Goal: Book appointment/travel/reservation

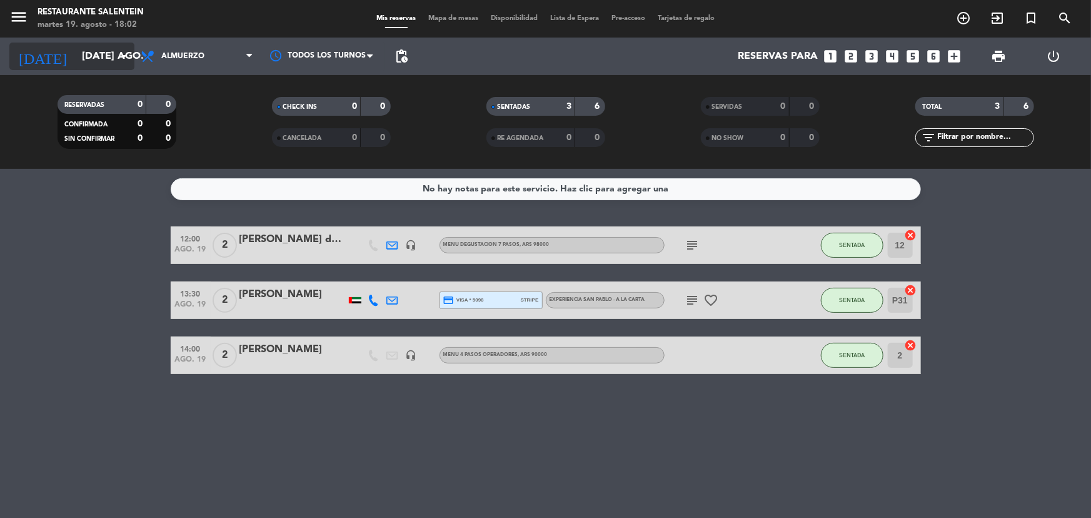
click at [97, 48] on input "[DATE] ago." at bounding box center [142, 56] width 132 height 24
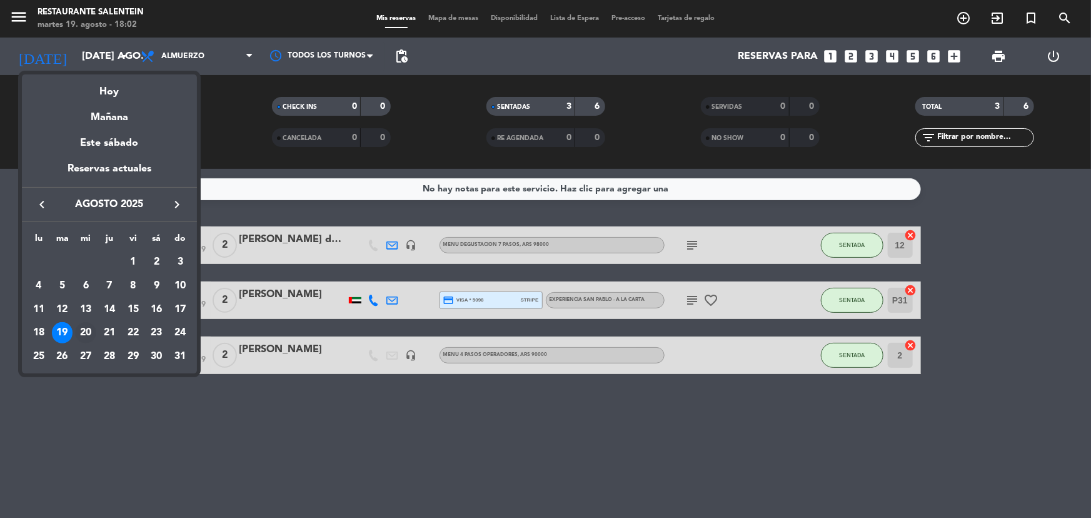
click at [78, 333] on div "20" at bounding box center [85, 332] width 21 height 21
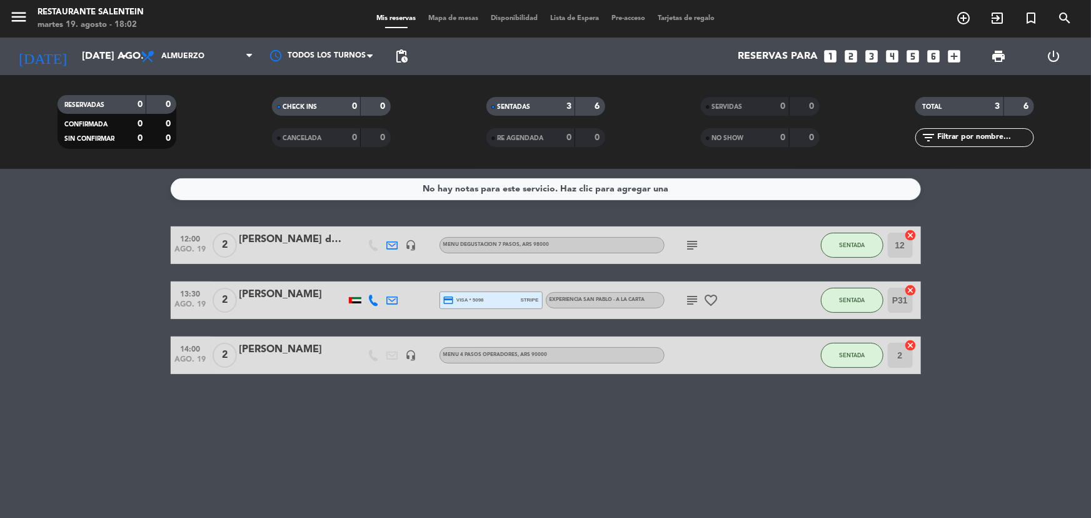
type input "mié. 20 ago."
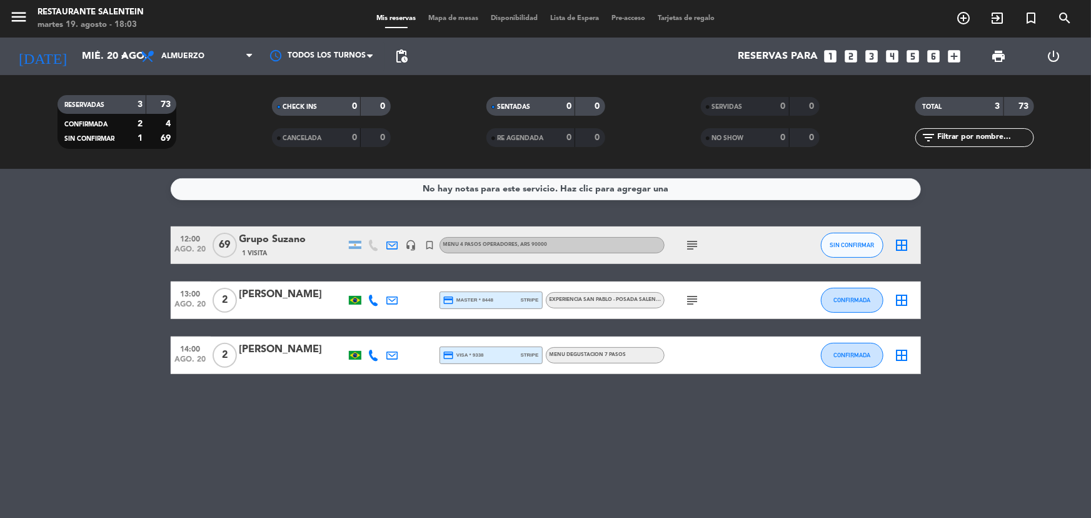
click at [914, 57] on icon "looks_5" at bounding box center [912, 56] width 16 height 16
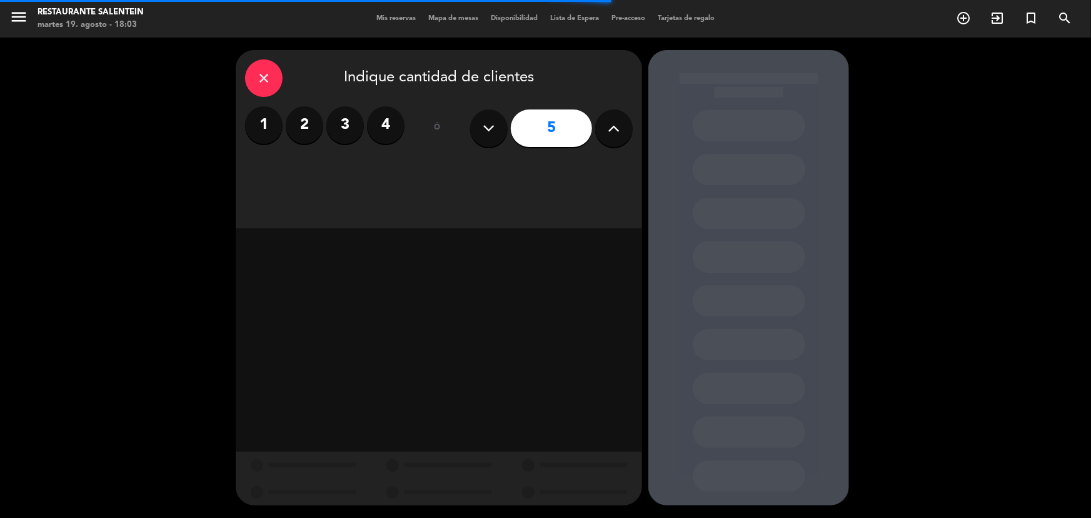
click at [269, 79] on icon "close" at bounding box center [263, 78] width 15 height 15
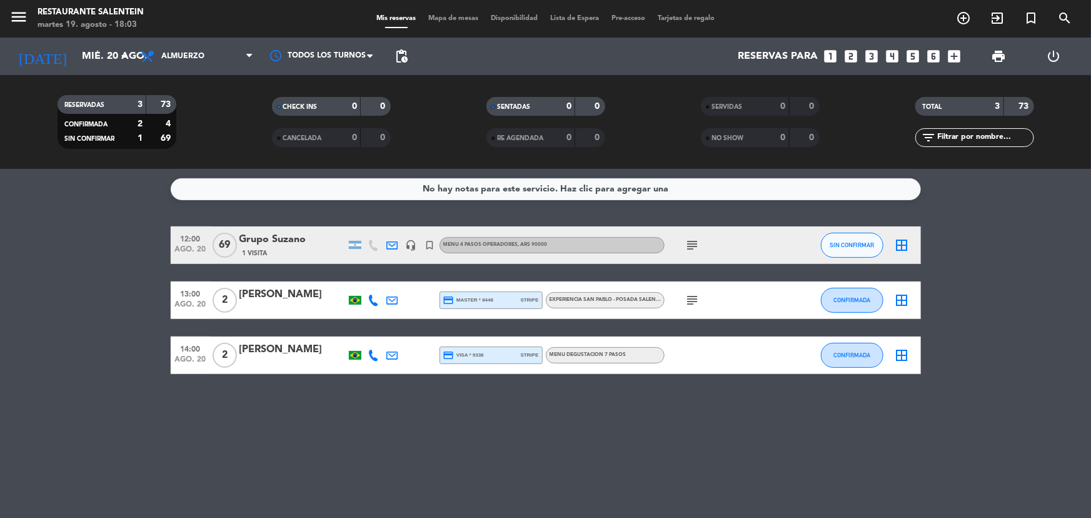
click at [908, 59] on icon "looks_5" at bounding box center [912, 56] width 16 height 16
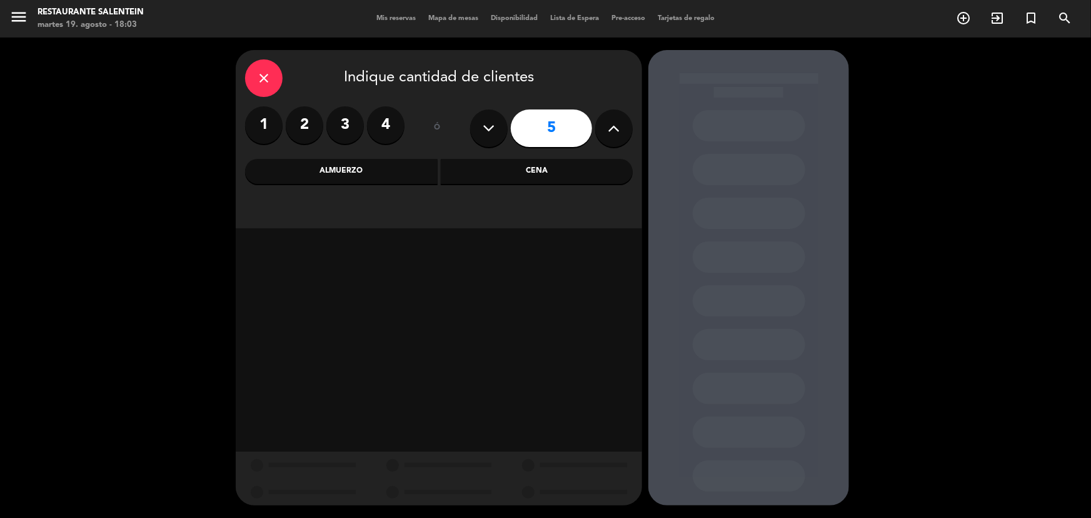
click at [384, 175] on div "Almuerzo" at bounding box center [341, 171] width 193 height 25
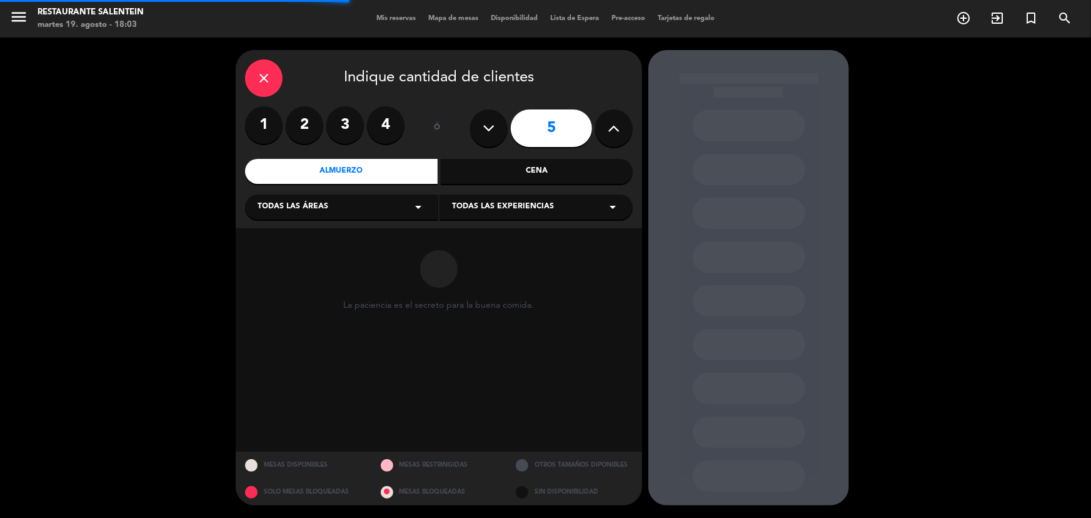
click at [342, 209] on div "Todas las áreas arrow_drop_down" at bounding box center [341, 206] width 193 height 25
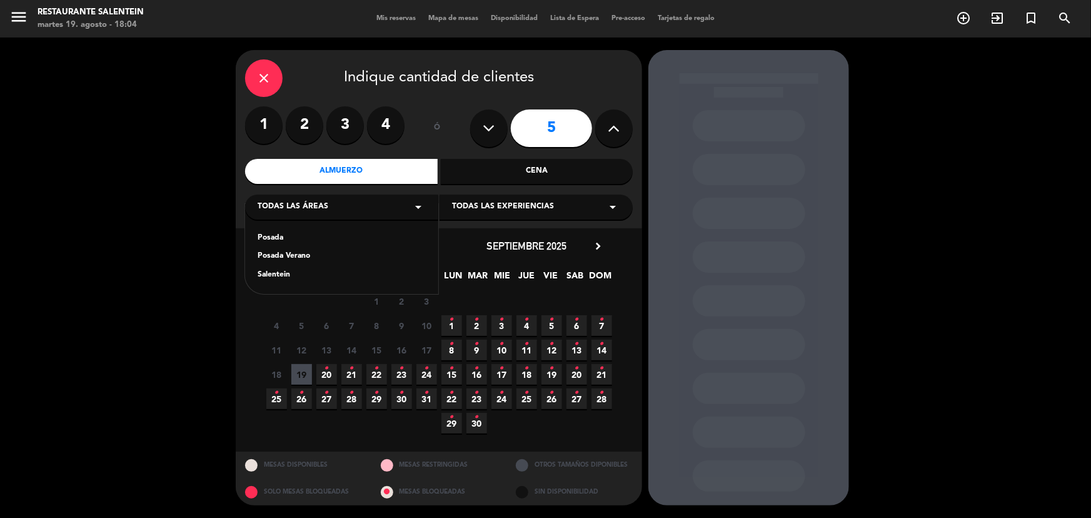
click at [266, 242] on div "Posada" at bounding box center [342, 238] width 168 height 13
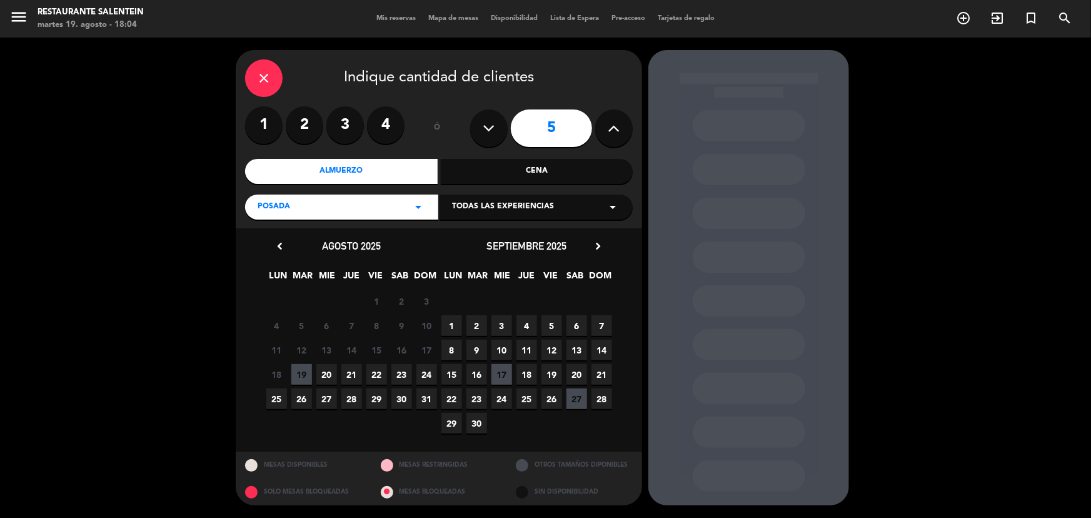
click at [323, 375] on span "20" at bounding box center [326, 374] width 21 height 21
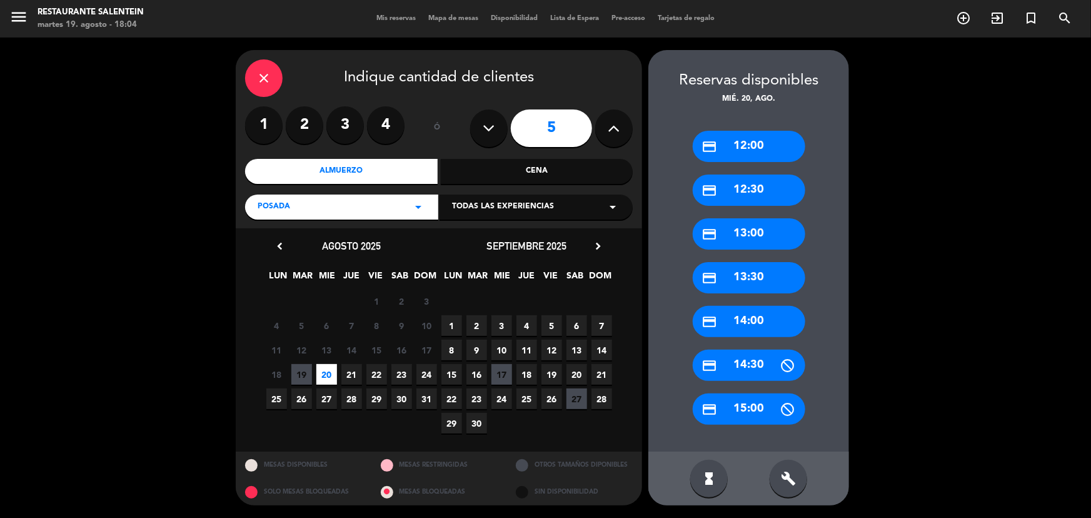
click at [759, 184] on div "credit_card 12:30" at bounding box center [749, 189] width 113 height 31
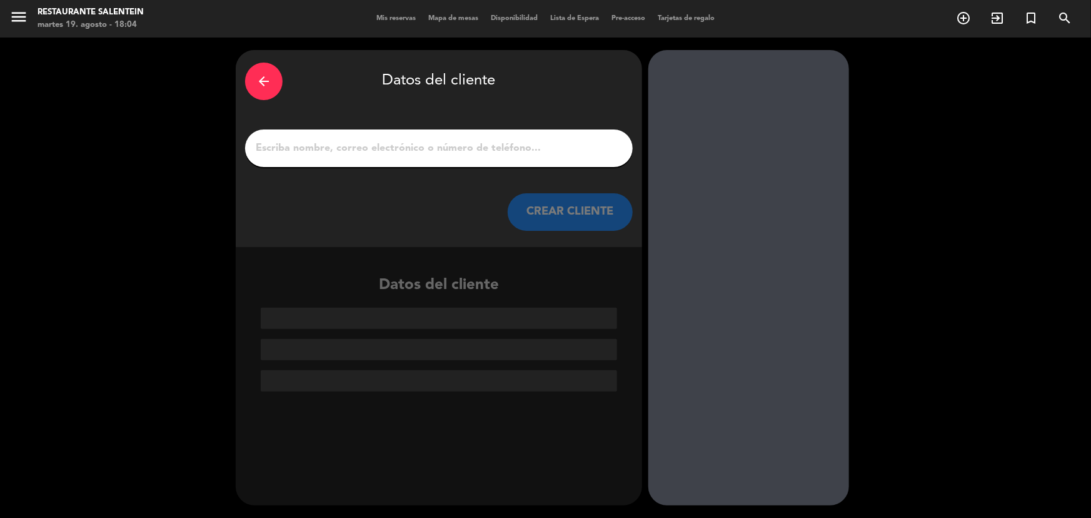
click at [371, 149] on input "1" at bounding box center [438, 148] width 369 height 18
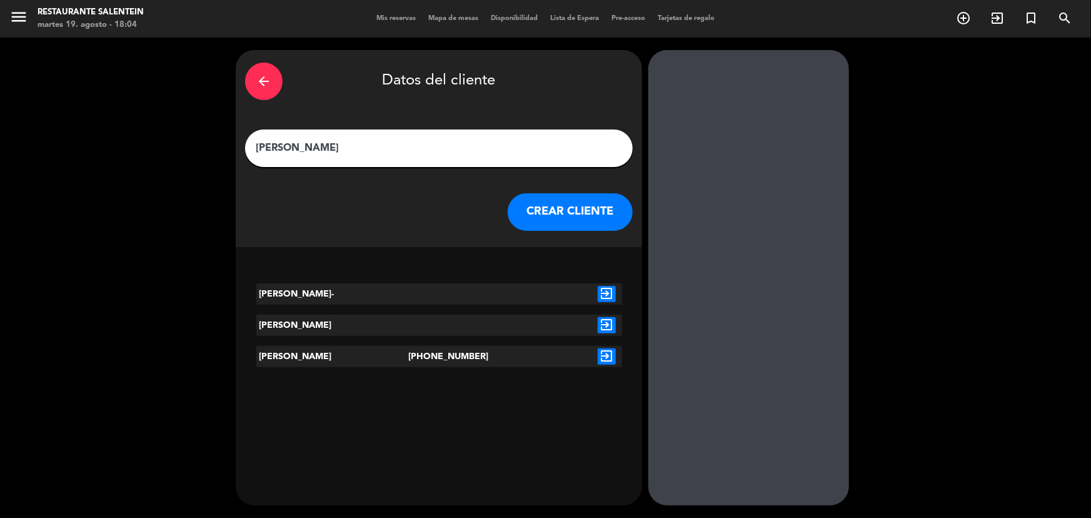
type input "[PERSON_NAME]"
click at [585, 219] on button "CREAR CLIENTE" at bounding box center [570, 212] width 125 height 38
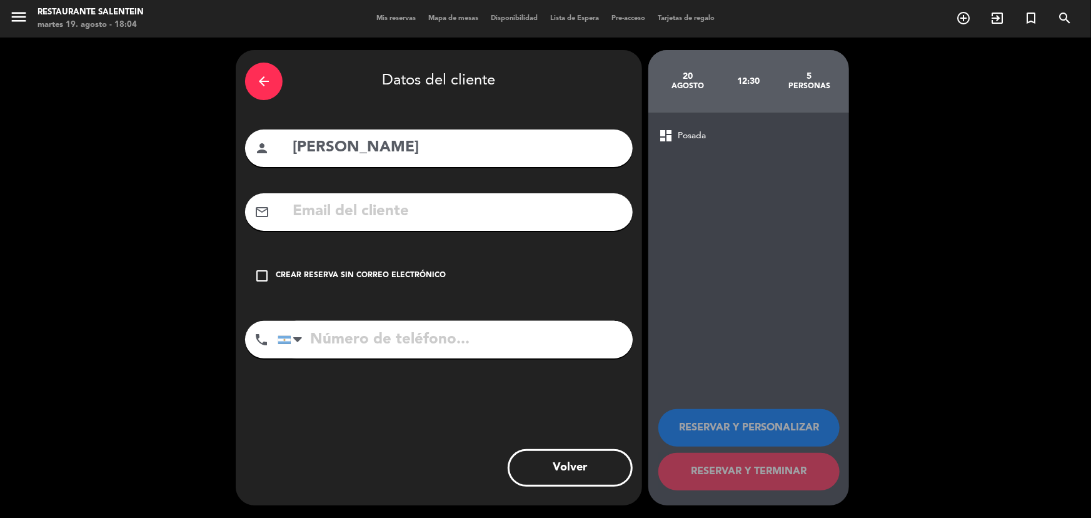
click at [381, 278] on div "Crear reserva sin correo electrónico" at bounding box center [361, 275] width 170 height 13
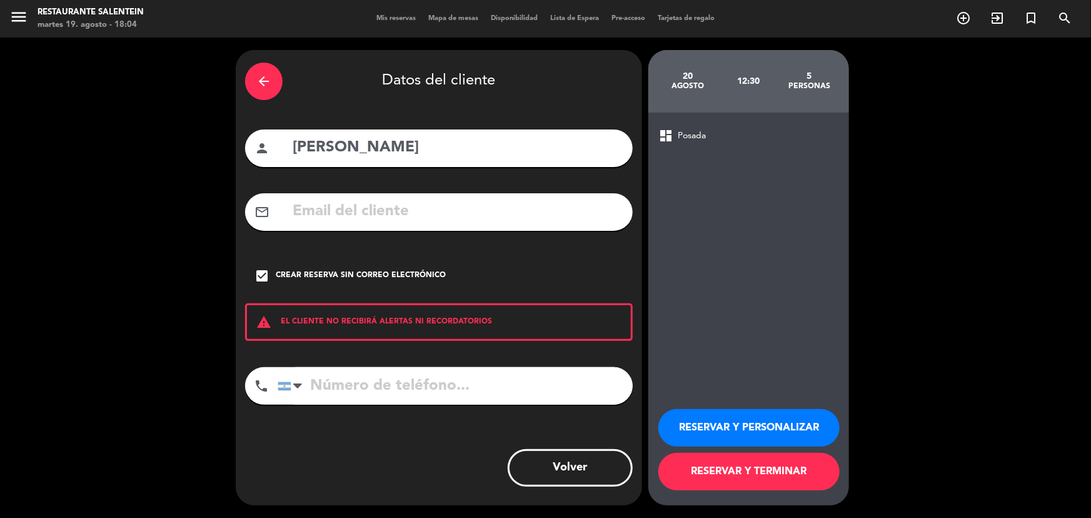
click at [759, 475] on button "RESERVAR Y TERMINAR" at bounding box center [748, 472] width 181 height 38
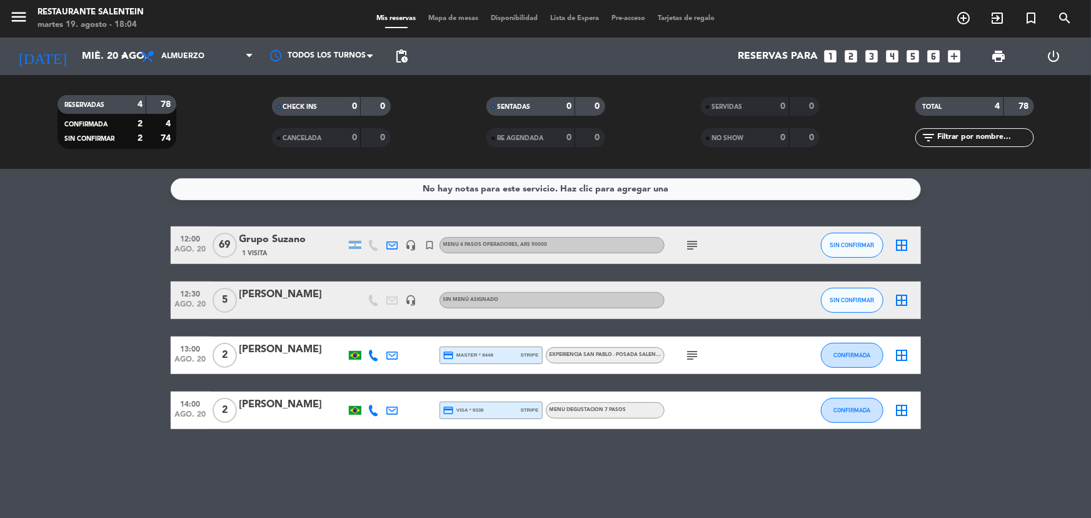
click at [472, 306] on div "12:30 ago. 20 5 [PERSON_NAME] headset_mic Sin menú asignado SIN CONFIRMAR borde…" at bounding box center [546, 300] width 750 height 38
click at [471, 301] on span "Sin menú asignado" at bounding box center [471, 299] width 56 height 5
click at [304, 298] on div "[PERSON_NAME]" at bounding box center [292, 294] width 106 height 16
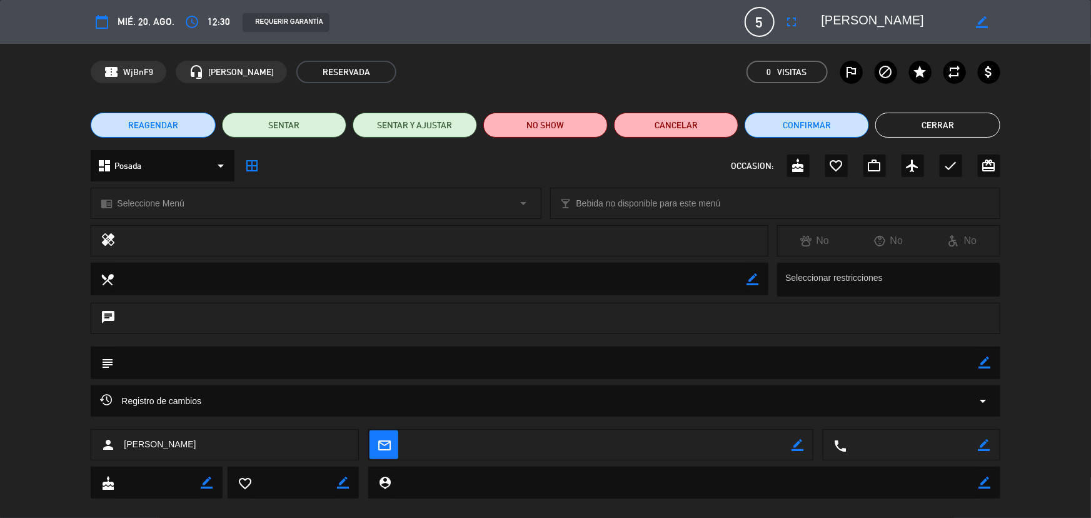
click at [182, 201] on span "Seleccione Menú" at bounding box center [150, 203] width 67 height 14
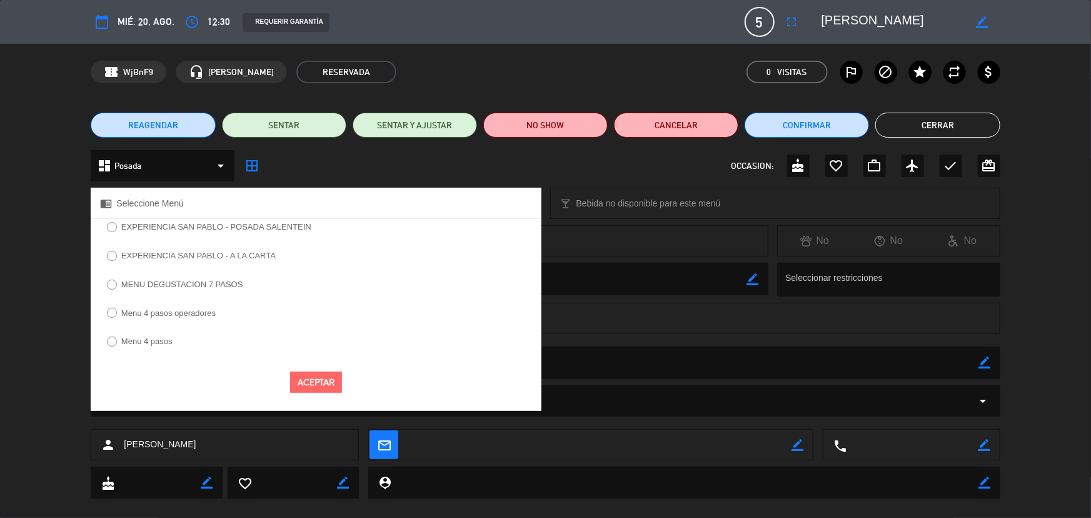
click at [219, 257] on label "EXPERIENCIA SAN PABLO - A LA CARTA" at bounding box center [198, 255] width 154 height 8
select select
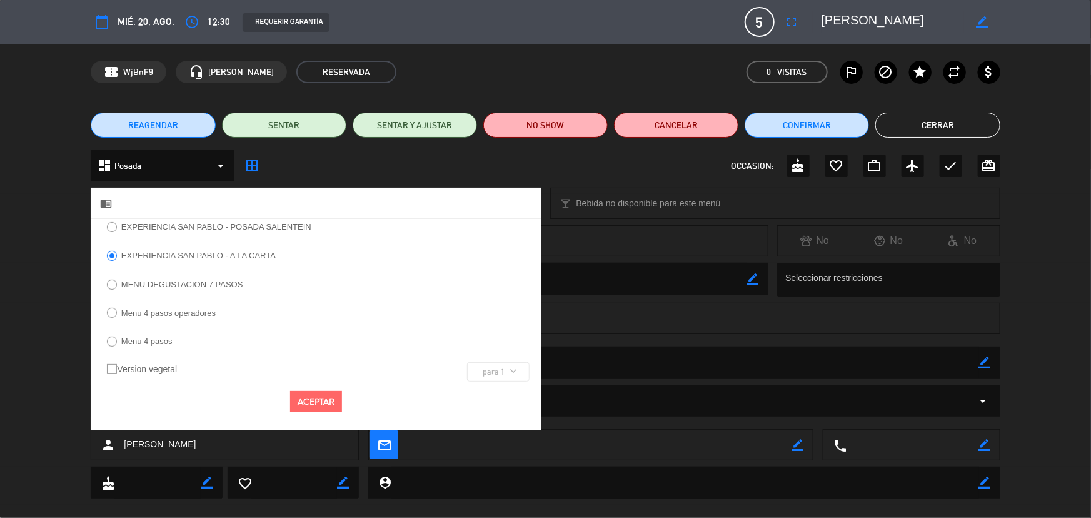
click at [309, 404] on button "Aceptar" at bounding box center [316, 402] width 52 height 22
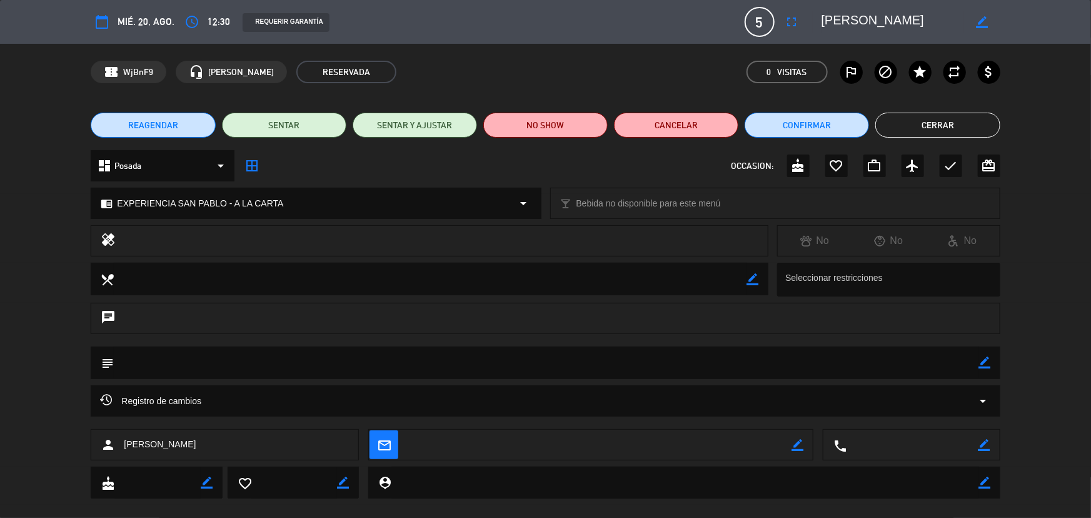
click at [925, 119] on button "Cerrar" at bounding box center [937, 125] width 124 height 25
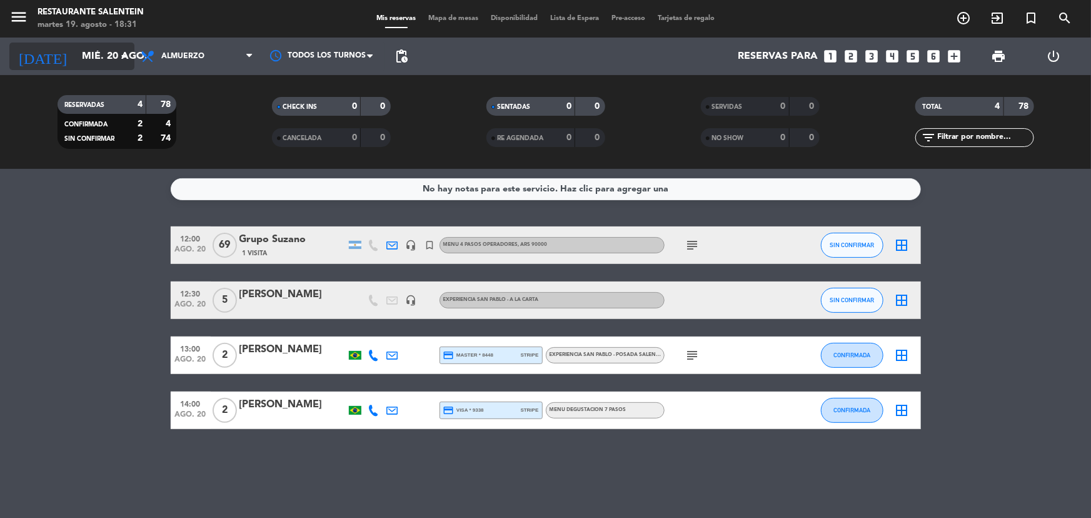
click at [103, 56] on input "mié. 20 ago." at bounding box center [142, 56] width 132 height 24
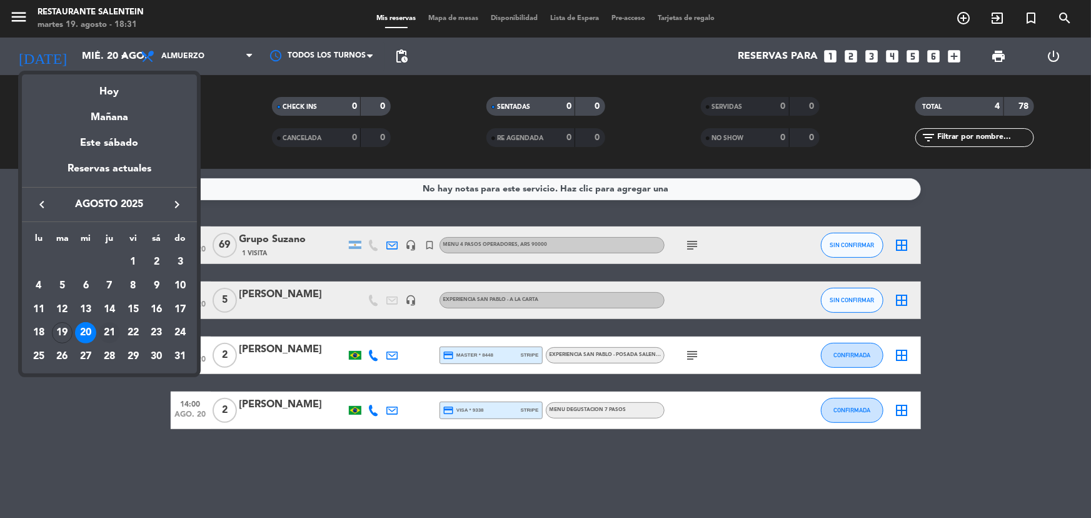
click at [108, 335] on div "21" at bounding box center [109, 332] width 21 height 21
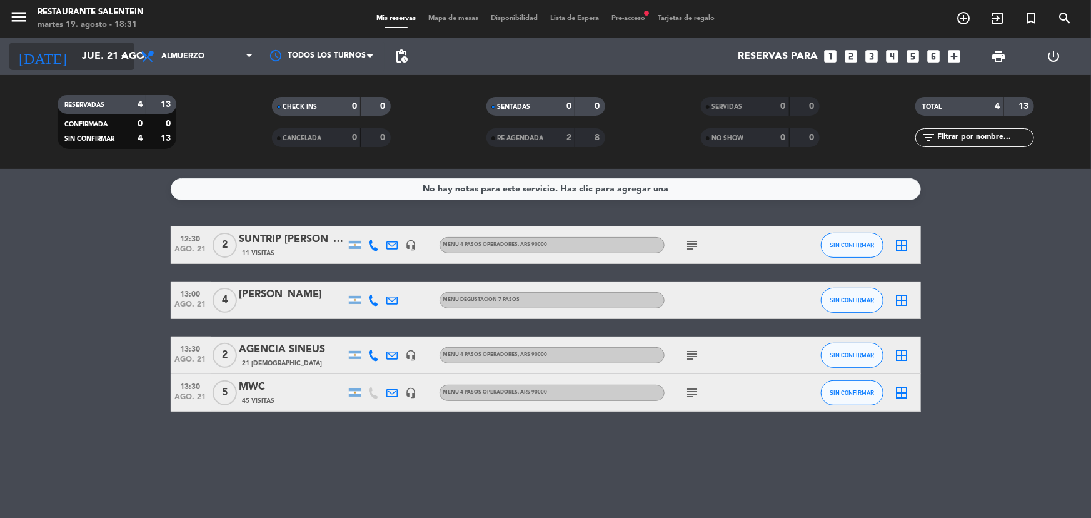
click at [89, 50] on input "jue. 21 ago." at bounding box center [142, 56] width 132 height 24
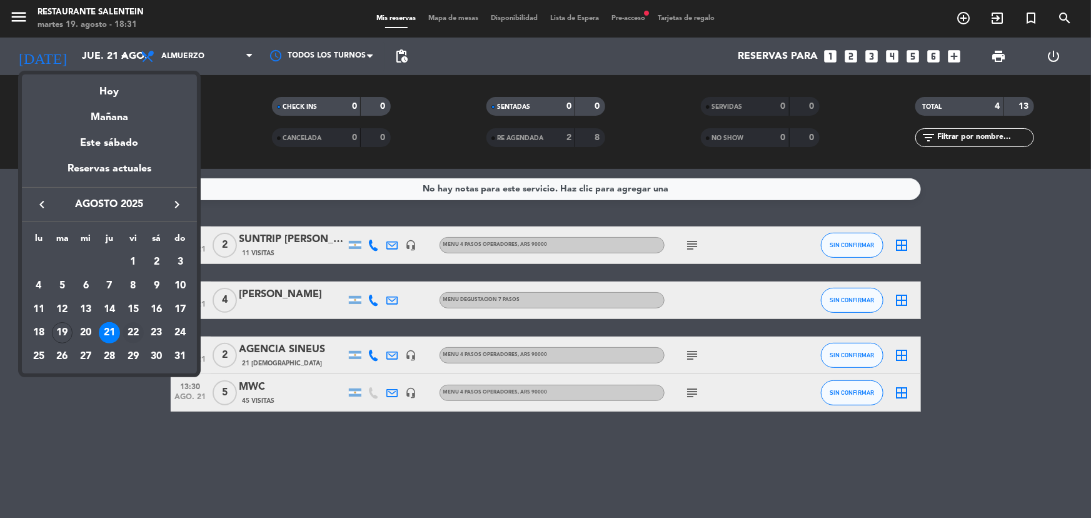
click at [128, 334] on div "22" at bounding box center [133, 332] width 21 height 21
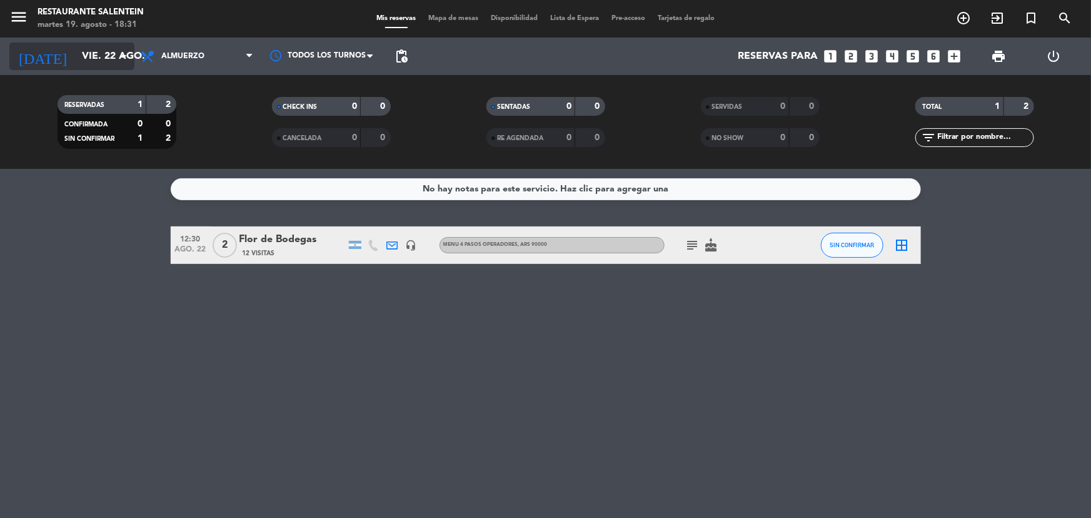
click at [89, 56] on input "vie. 22 ago." at bounding box center [142, 56] width 132 height 24
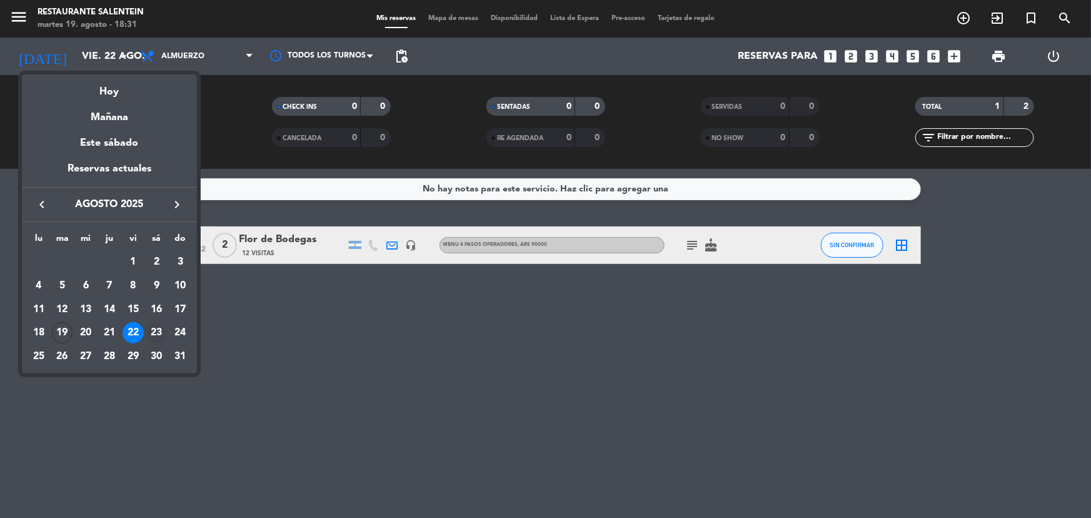
click at [155, 333] on div "23" at bounding box center [156, 332] width 21 height 21
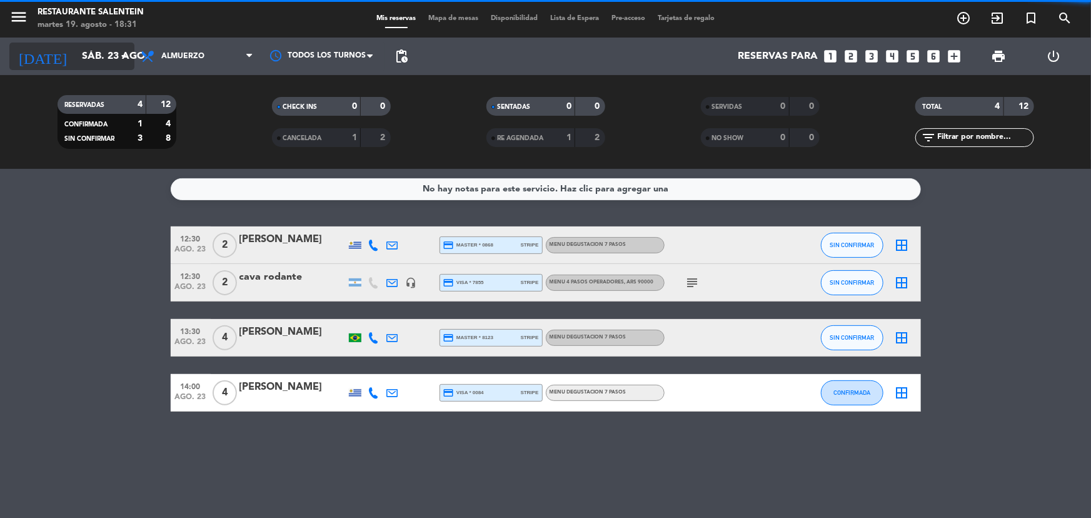
click at [108, 51] on input "sáb. 23 ago." at bounding box center [142, 56] width 132 height 24
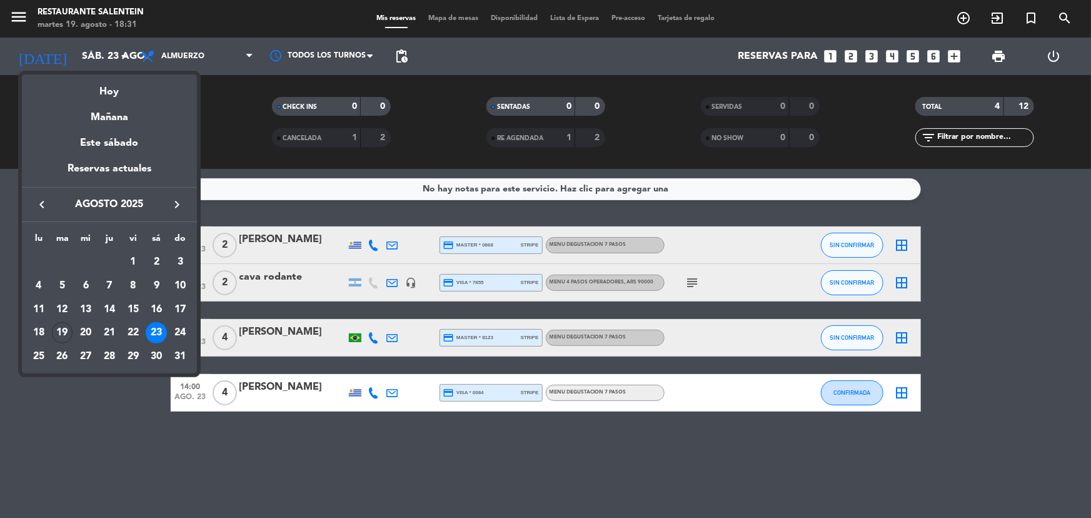
drag, startPoint x: 183, startPoint y: 332, endPoint x: 163, endPoint y: 200, distance: 133.5
click at [183, 330] on div "24" at bounding box center [179, 332] width 21 height 21
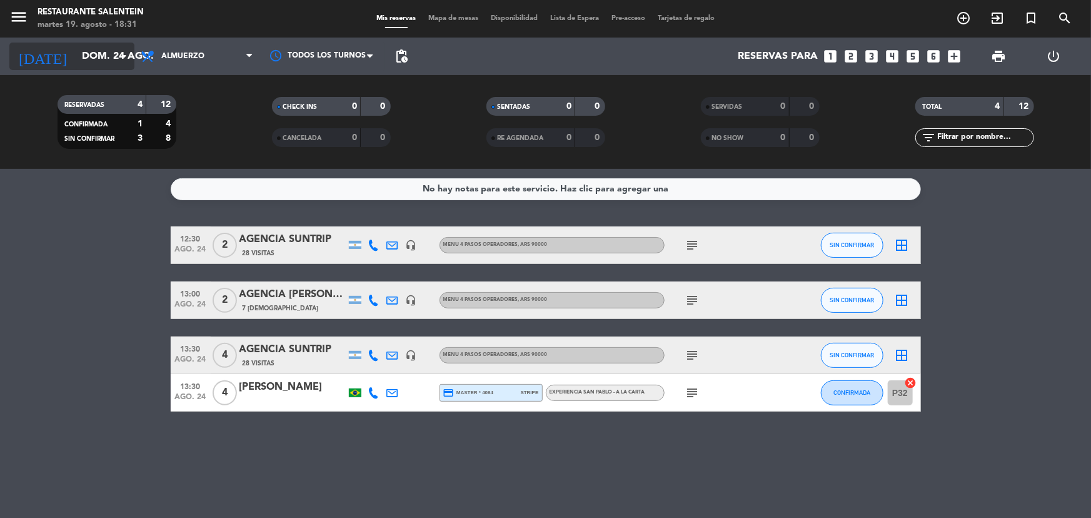
click at [107, 54] on input "dom. 24 ago." at bounding box center [142, 56] width 132 height 24
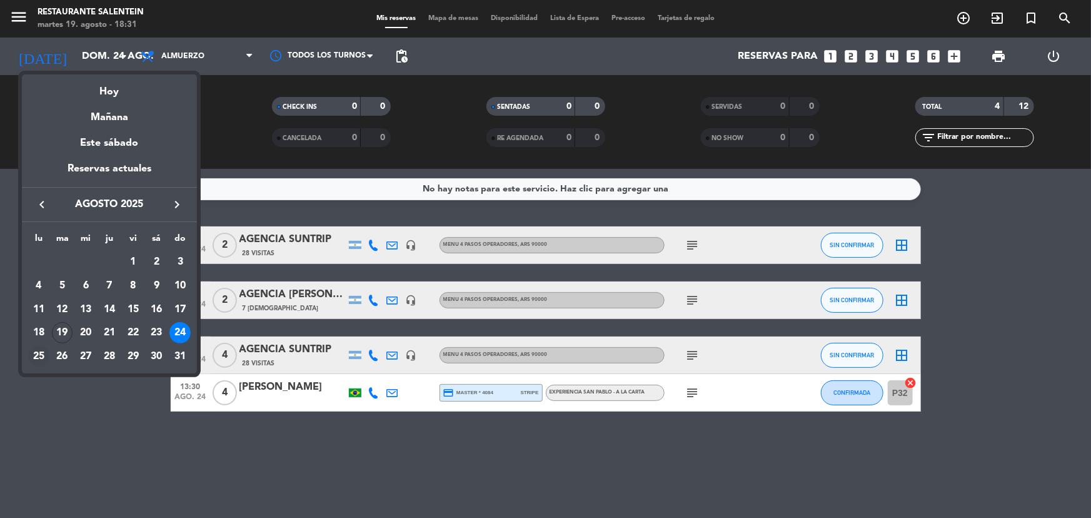
click at [38, 356] on div "25" at bounding box center [38, 356] width 21 height 21
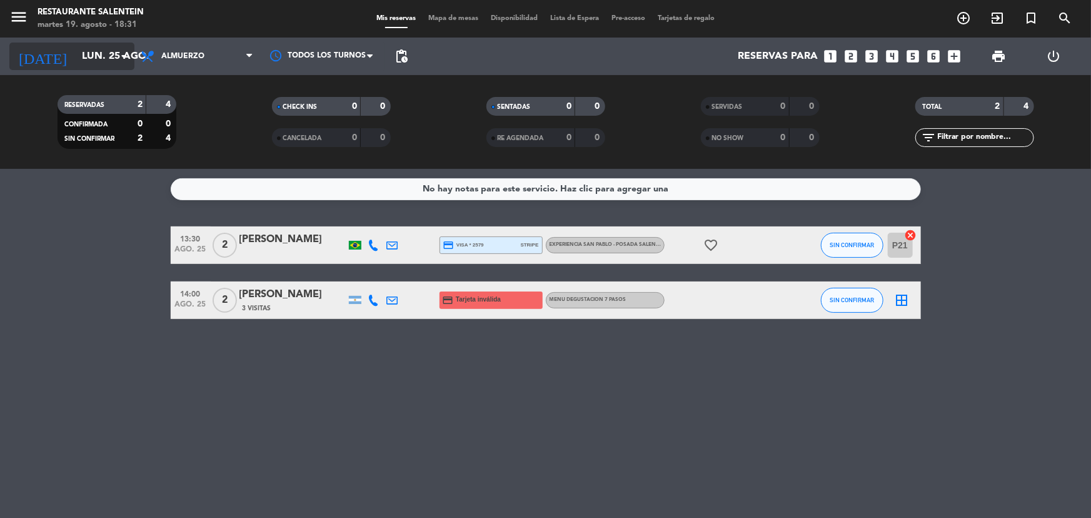
click at [78, 62] on input "lun. 25 ago." at bounding box center [142, 56] width 132 height 24
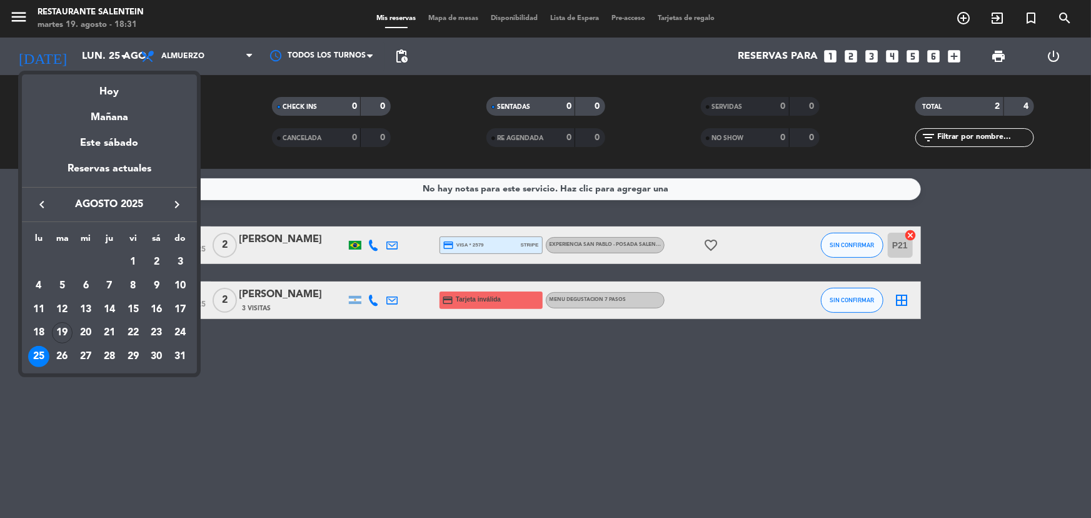
click at [64, 352] on div "26" at bounding box center [62, 356] width 21 height 21
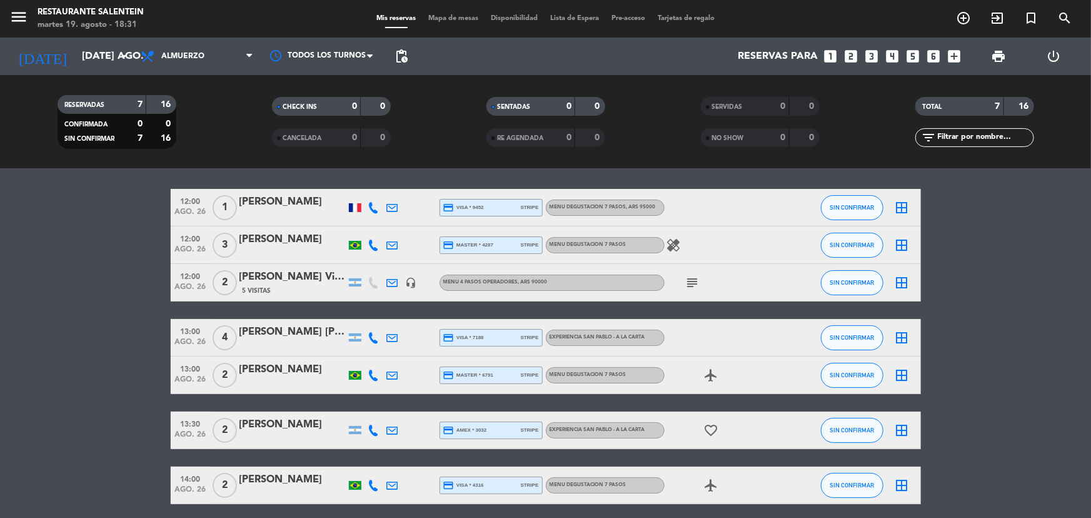
scroll to position [56, 0]
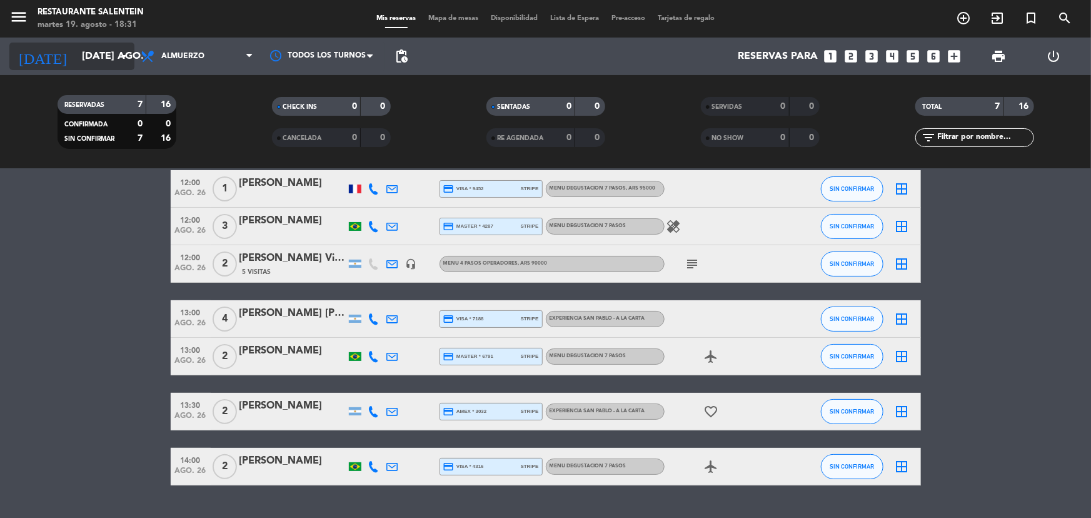
click at [83, 56] on input "[DATE] ago." at bounding box center [142, 56] width 132 height 24
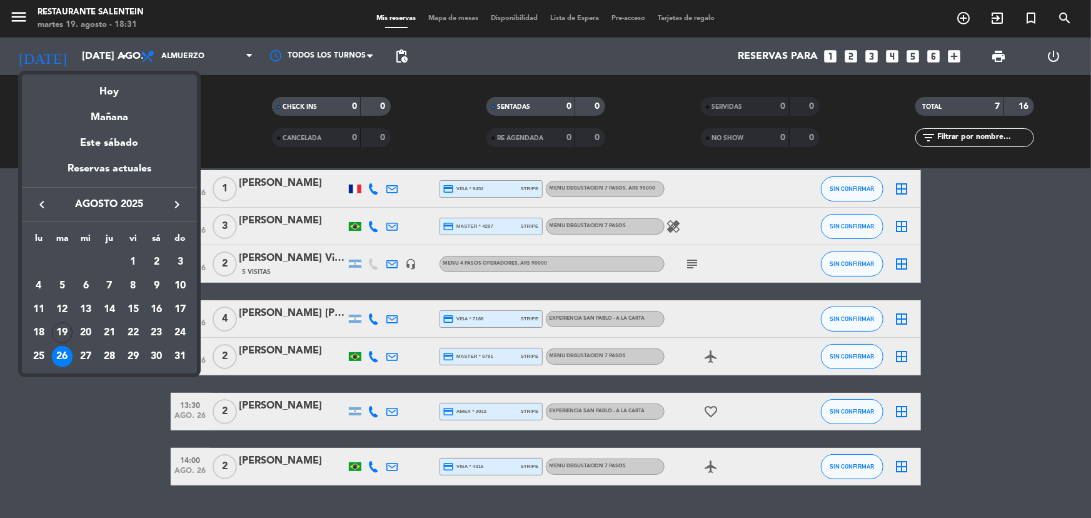
drag, startPoint x: 86, startPoint y: 355, endPoint x: 83, endPoint y: 323, distance: 32.6
click at [86, 354] on div "27" at bounding box center [85, 356] width 21 height 21
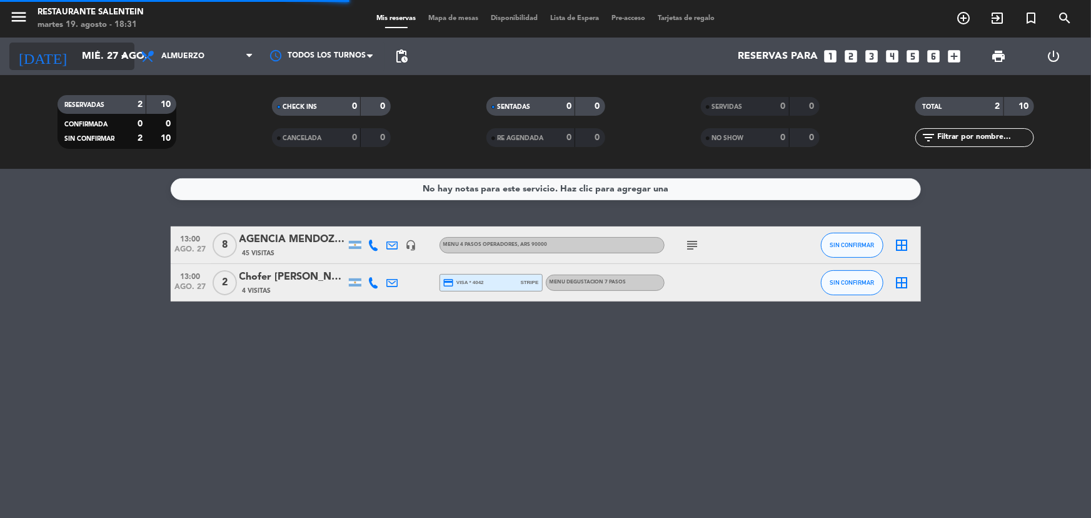
scroll to position [0, 0]
click at [109, 52] on input "mié. 27 ago." at bounding box center [142, 56] width 132 height 24
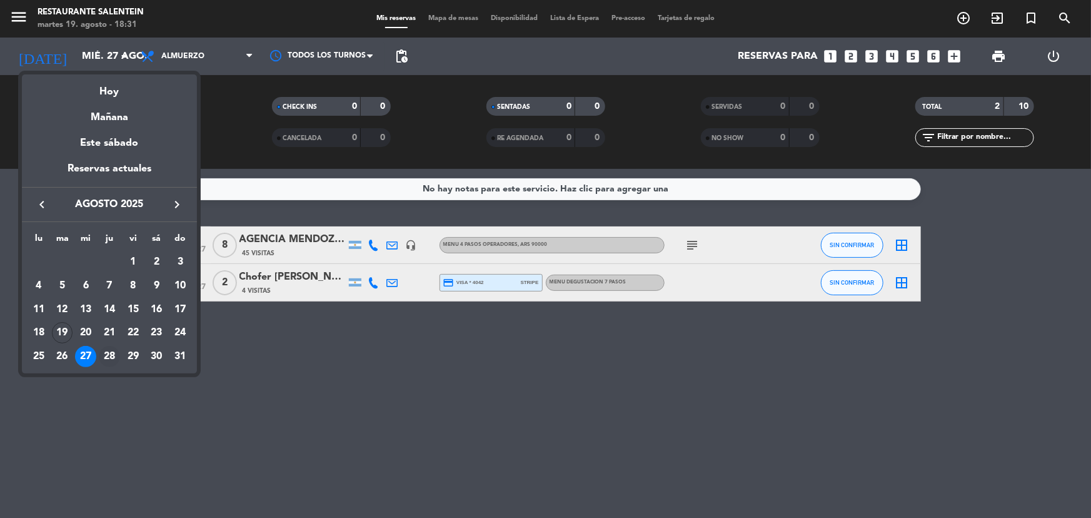
click at [107, 356] on div "28" at bounding box center [109, 356] width 21 height 21
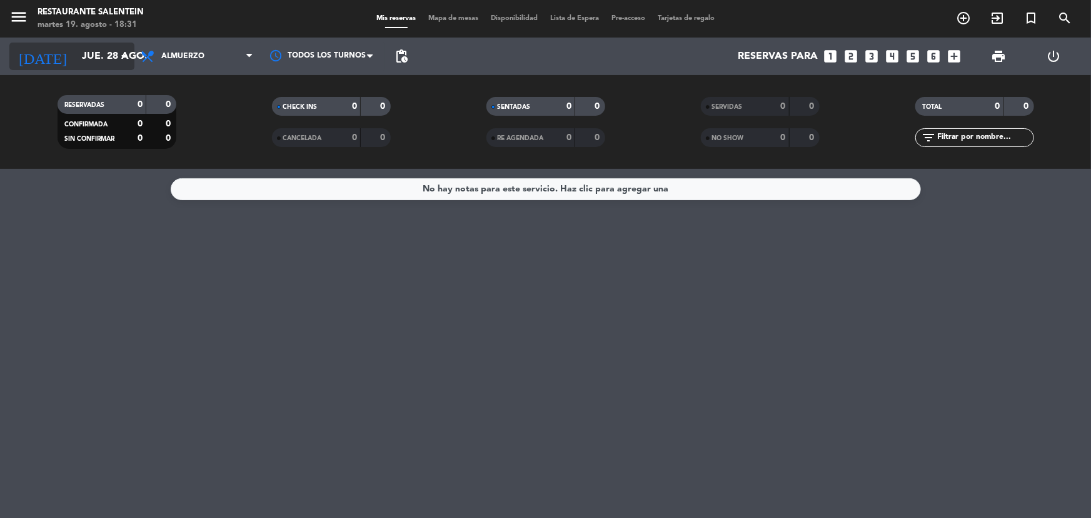
click at [105, 49] on input "jue. 28 ago." at bounding box center [142, 56] width 132 height 24
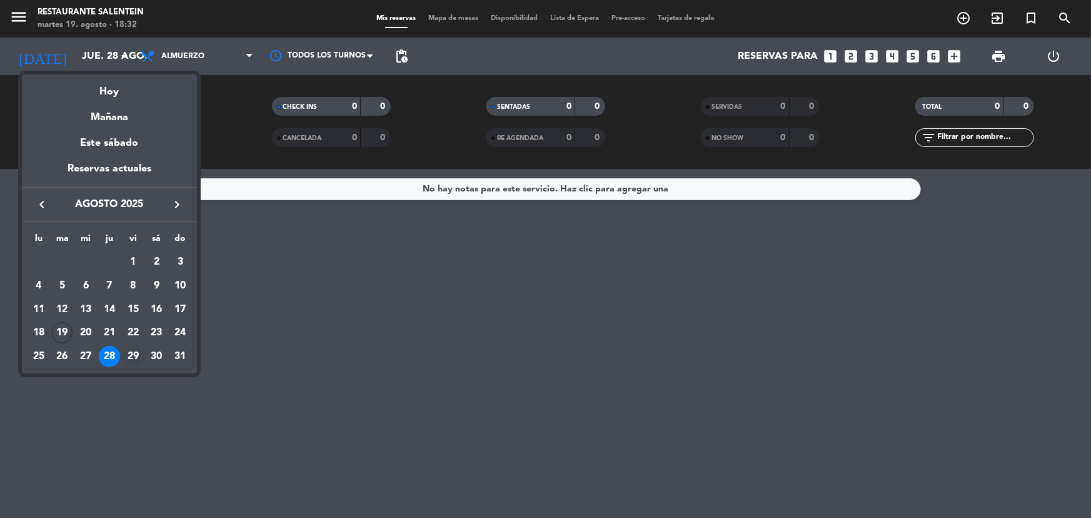
click at [134, 349] on div "29" at bounding box center [133, 356] width 21 height 21
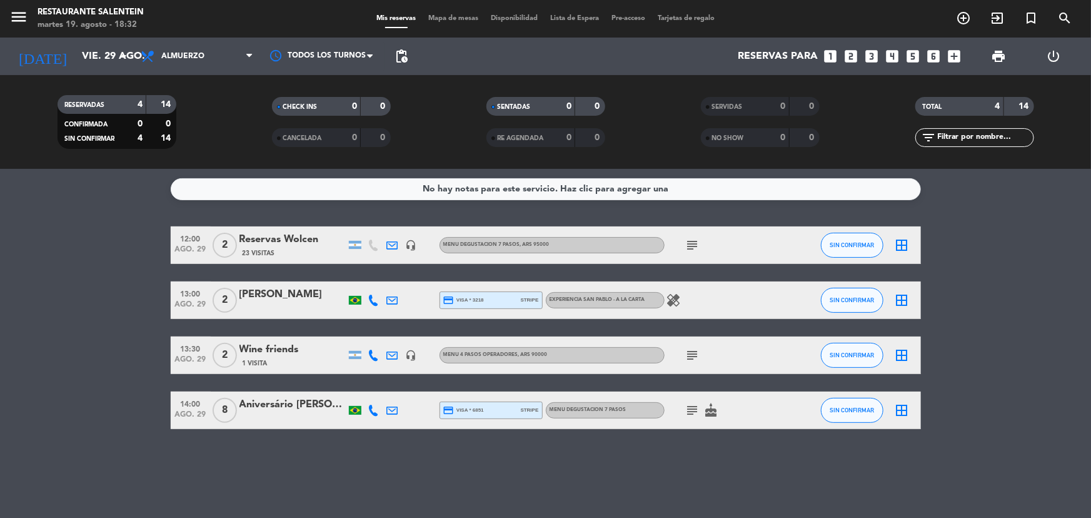
drag, startPoint x: 658, startPoint y: 293, endPoint x: 678, endPoint y: 294, distance: 20.0
click at [660, 293] on div "EXPERIENCIA SAN PABLO - A LA CARTA" at bounding box center [605, 300] width 119 height 16
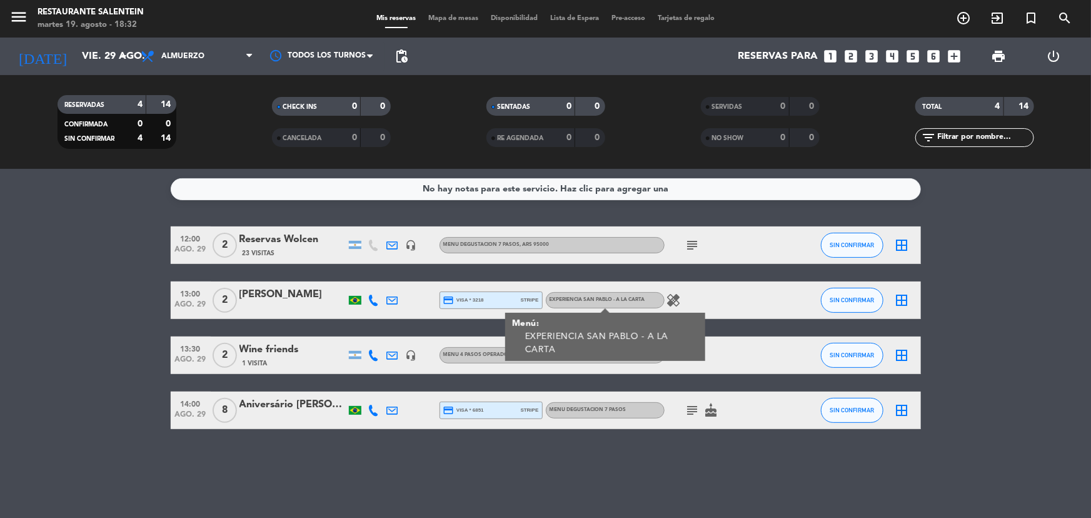
click at [679, 296] on icon "healing" at bounding box center [673, 300] width 15 height 15
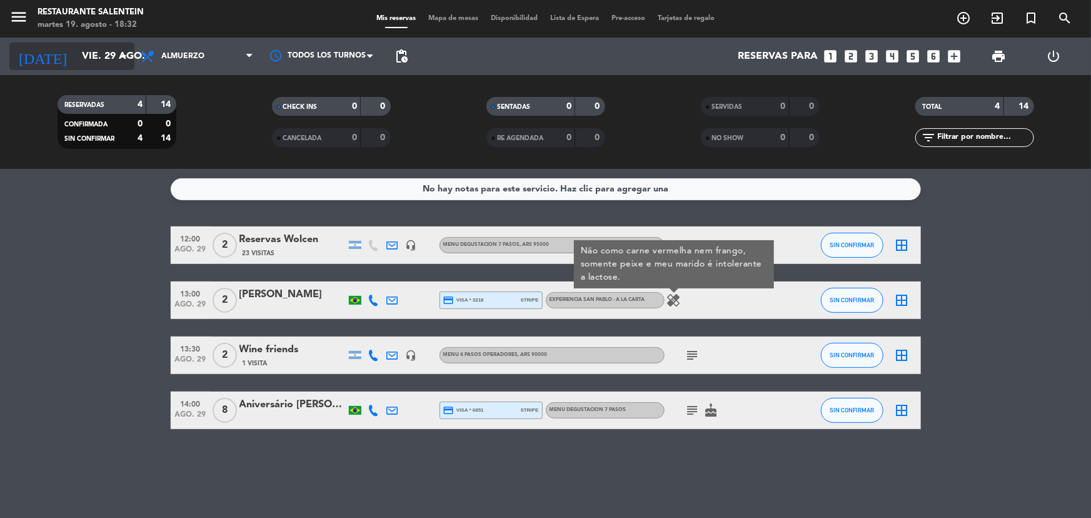
click at [108, 51] on input "vie. 29 ago." at bounding box center [142, 56] width 132 height 24
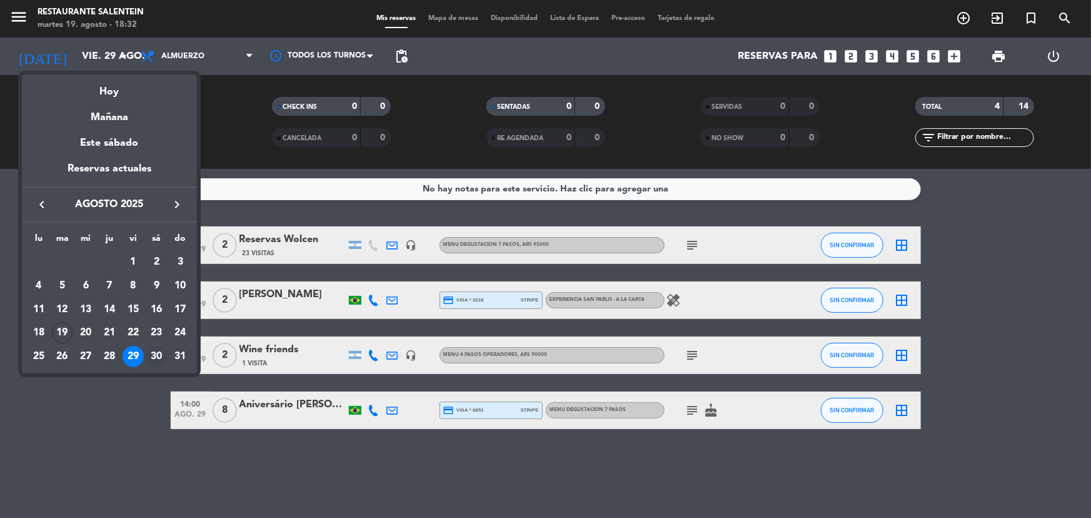
click at [153, 357] on div "30" at bounding box center [156, 356] width 21 height 21
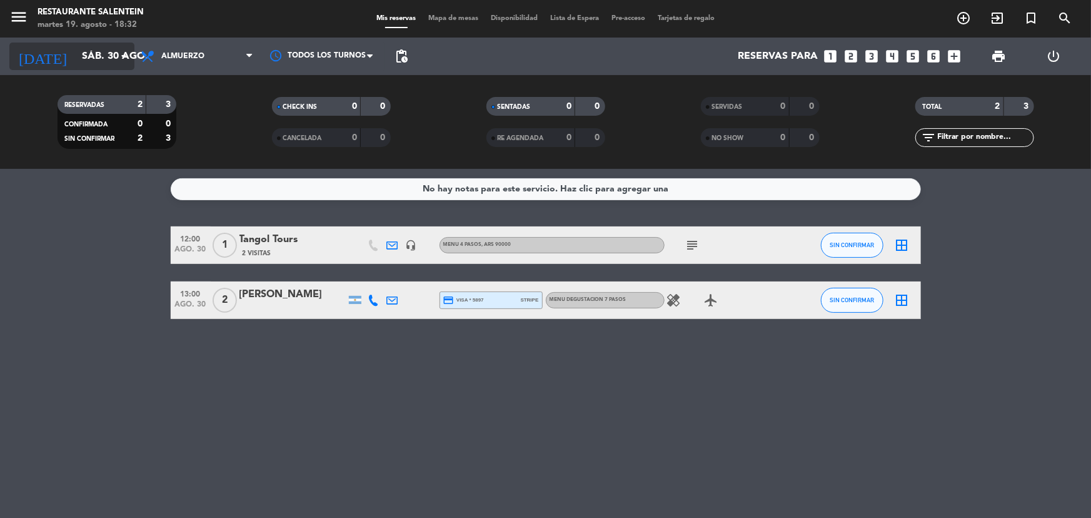
click at [76, 58] on input "sáb. 30 ago." at bounding box center [142, 56] width 132 height 24
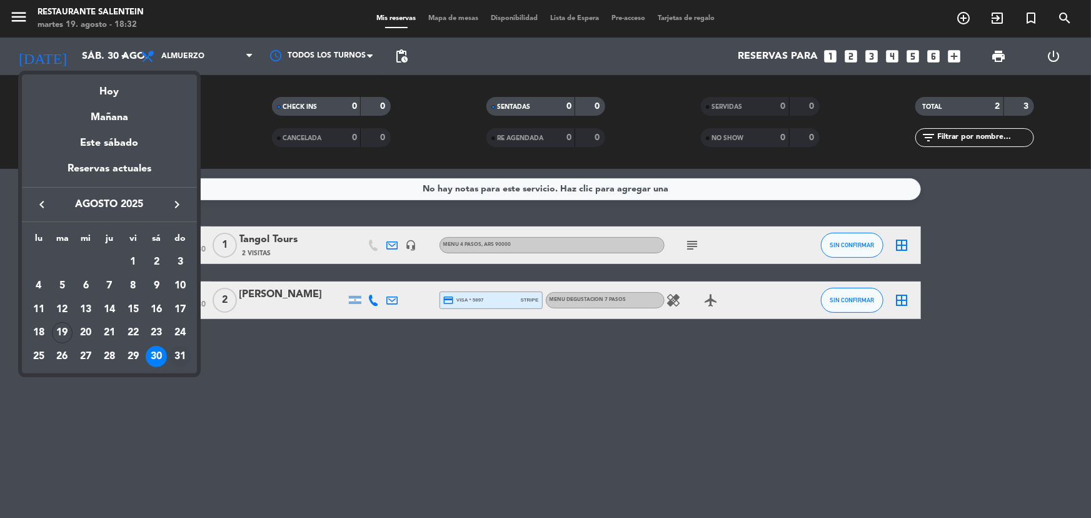
click at [181, 356] on div "31" at bounding box center [179, 356] width 21 height 21
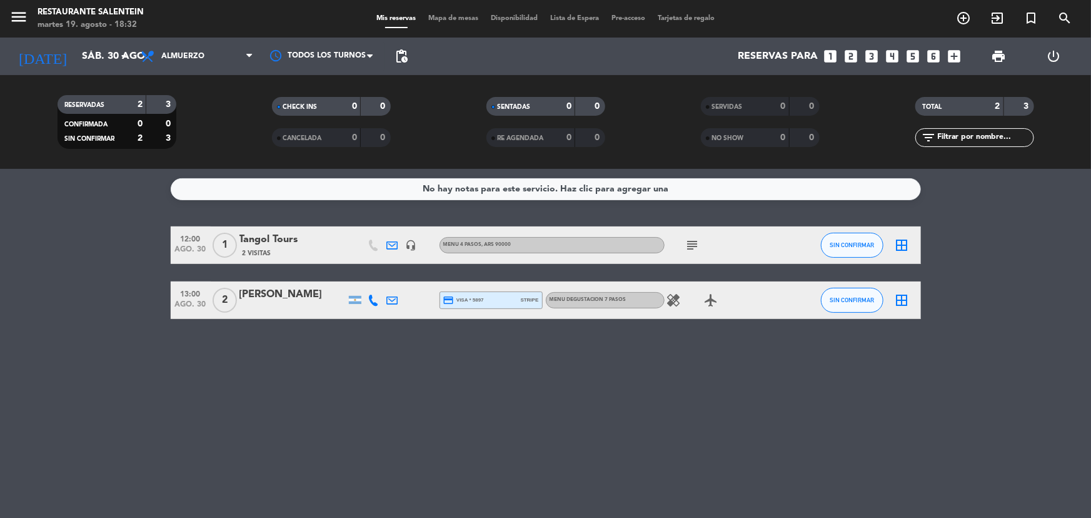
type input "dom. 31 ago."
